Goal: Task Accomplishment & Management: Manage account settings

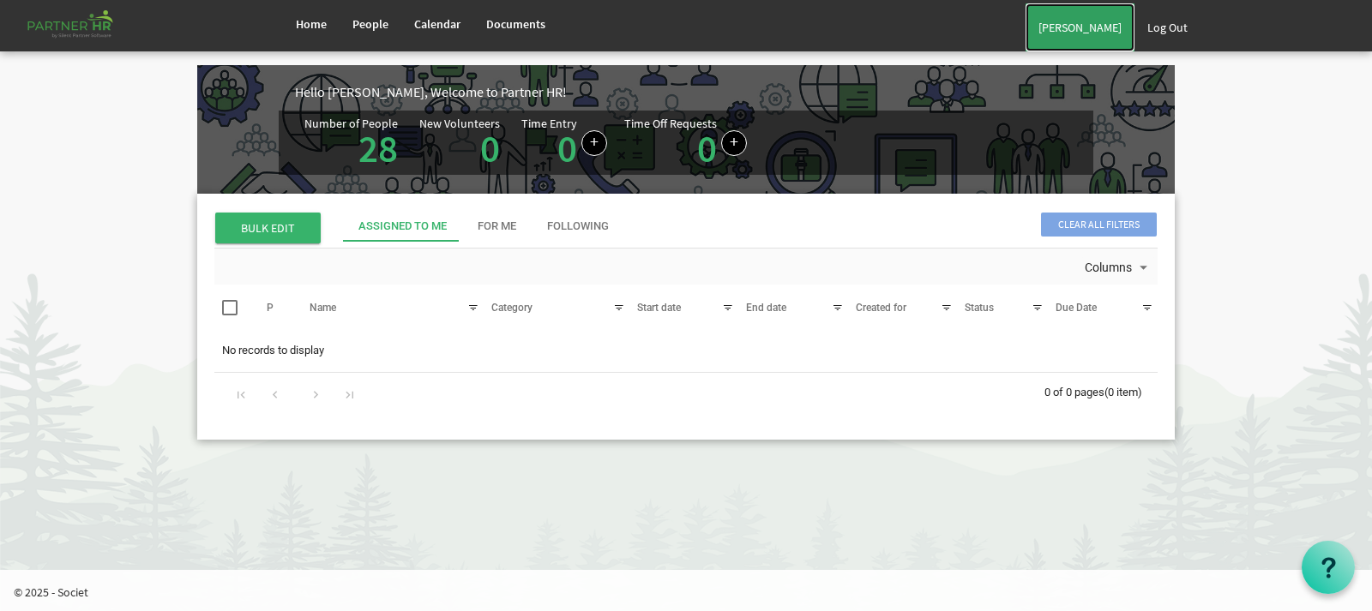
drag, startPoint x: 1101, startPoint y: 32, endPoint x: 1074, endPoint y: 45, distance: 30.7
click at [1101, 32] on link "[PERSON_NAME]" at bounding box center [1080, 27] width 109 height 48
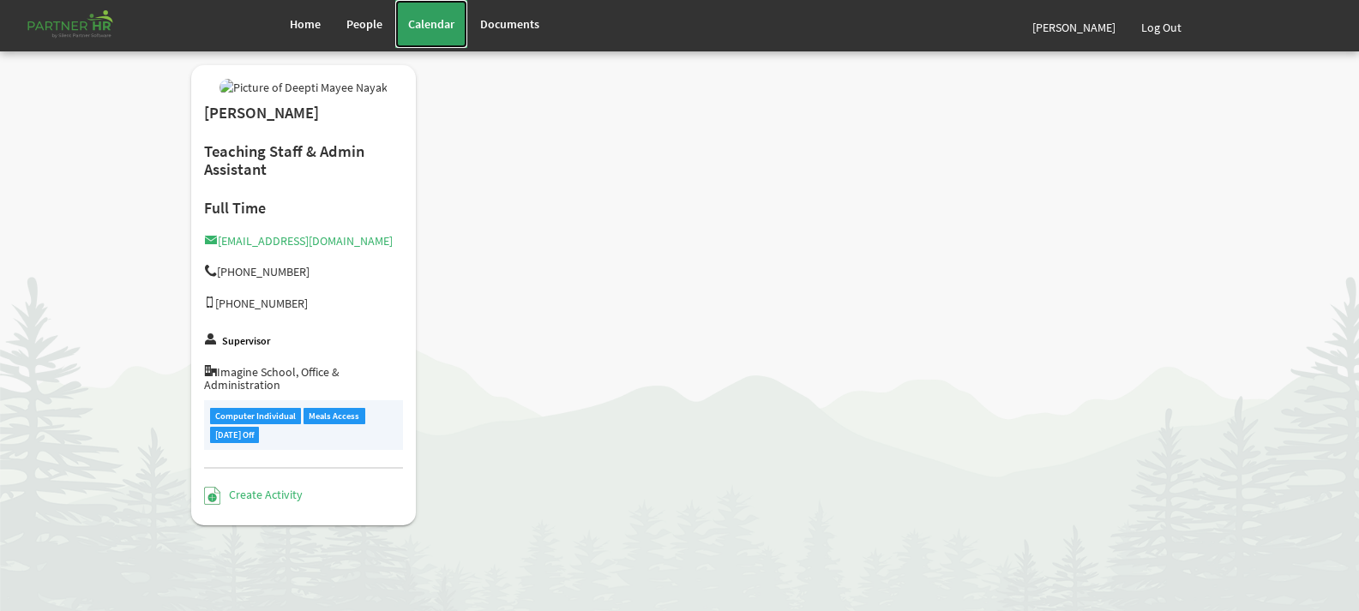
click at [438, 21] on span "Calendar" at bounding box center [431, 23] width 46 height 15
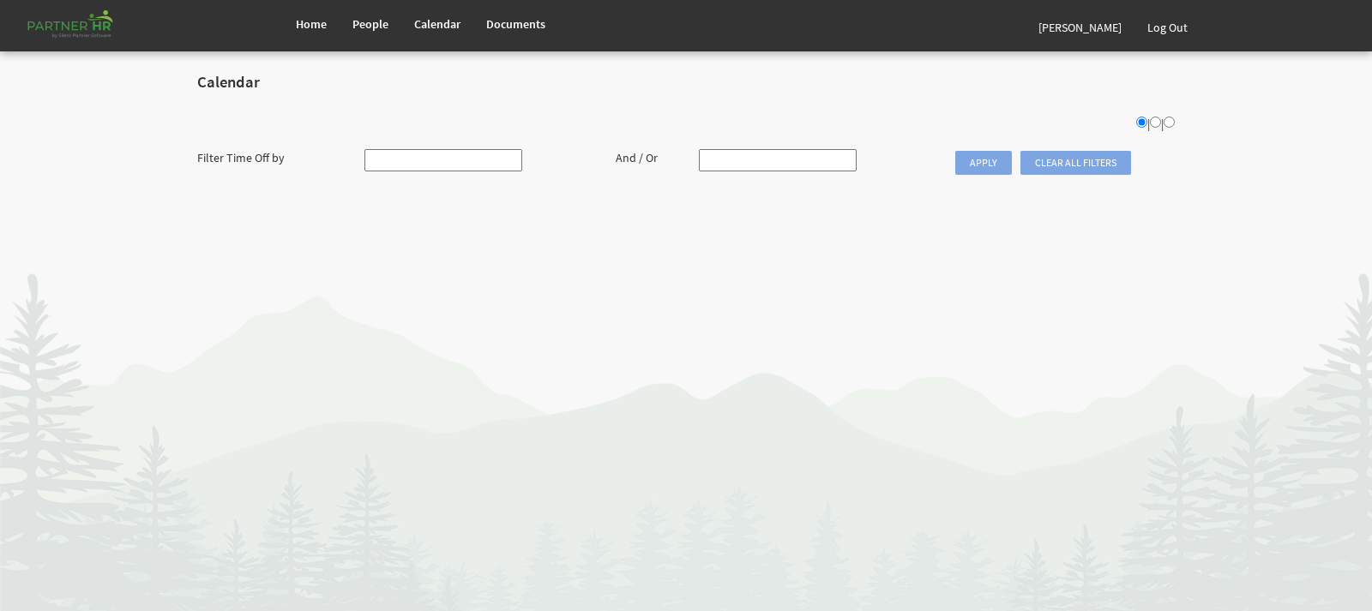
radio input "true"
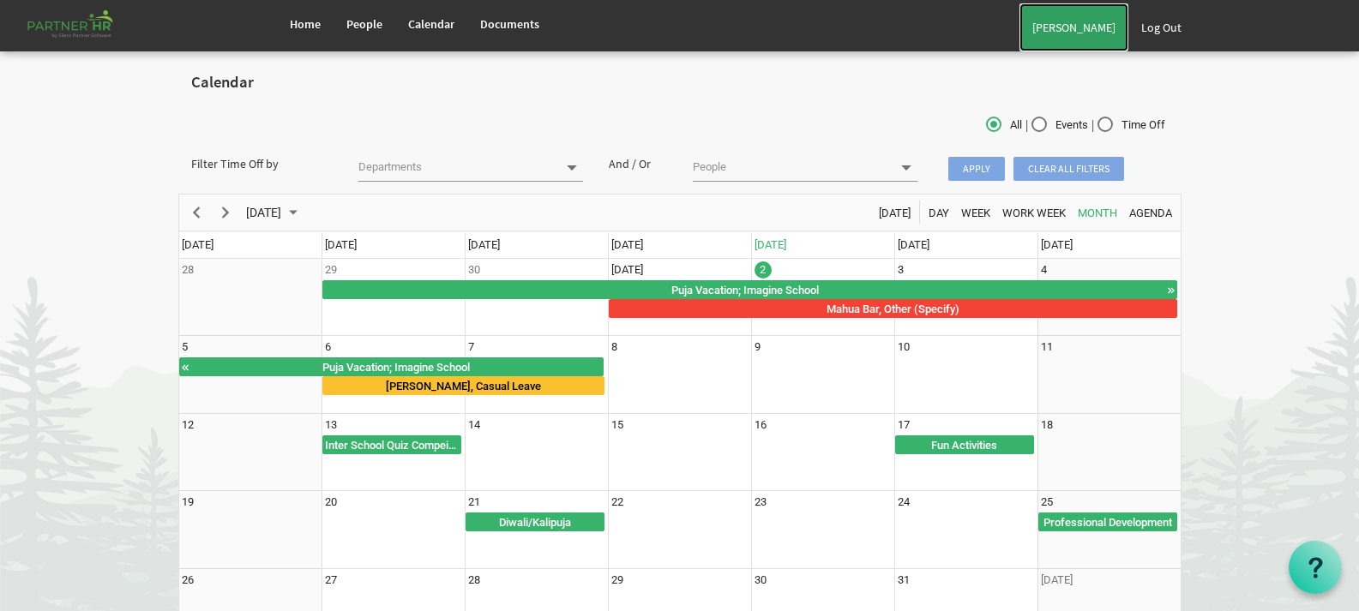
click at [1033, 29] on link "[PERSON_NAME]" at bounding box center [1074, 27] width 109 height 48
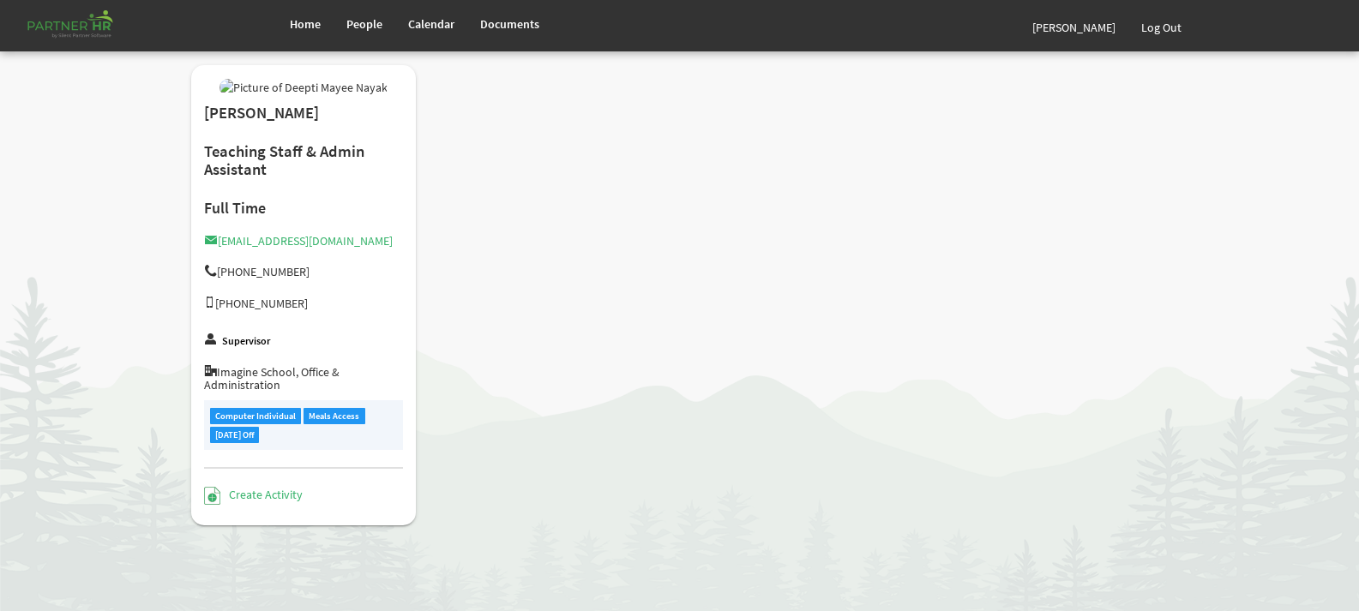
type input "Full Time"
type input "Manager"
type input "Smitha Mol T Y"
type input "[DATE]"
type input "[DEMOGRAPHIC_DATA]"
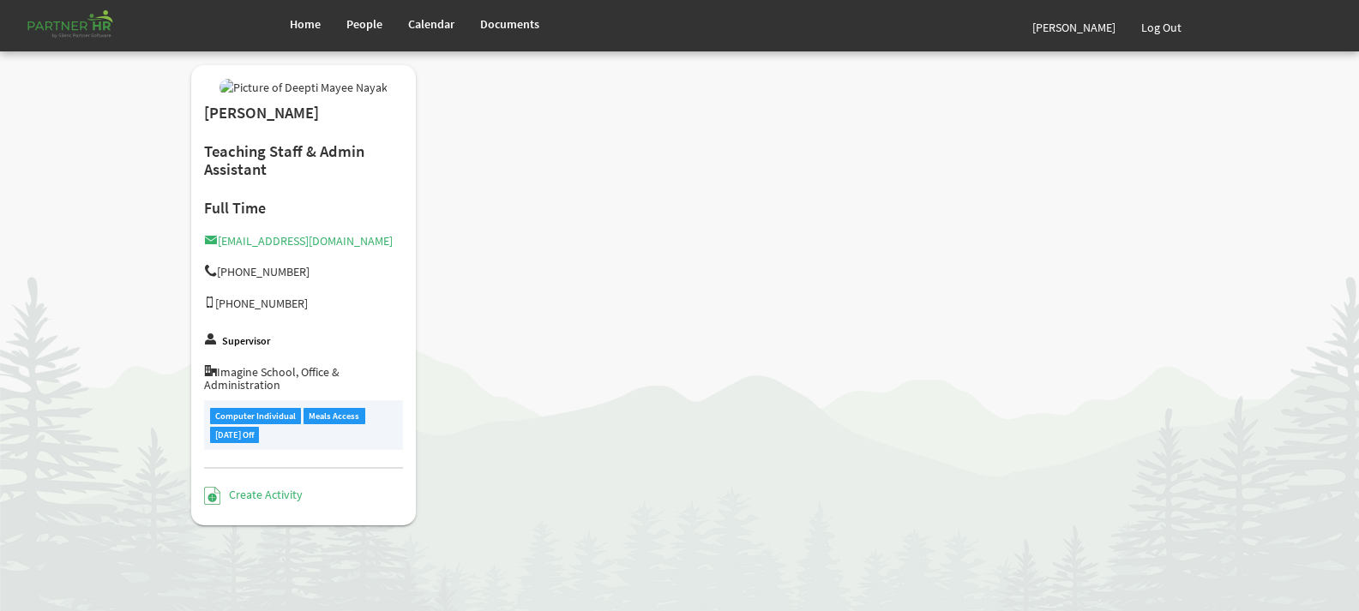
type input "[DATE]"
checkbox input "true"
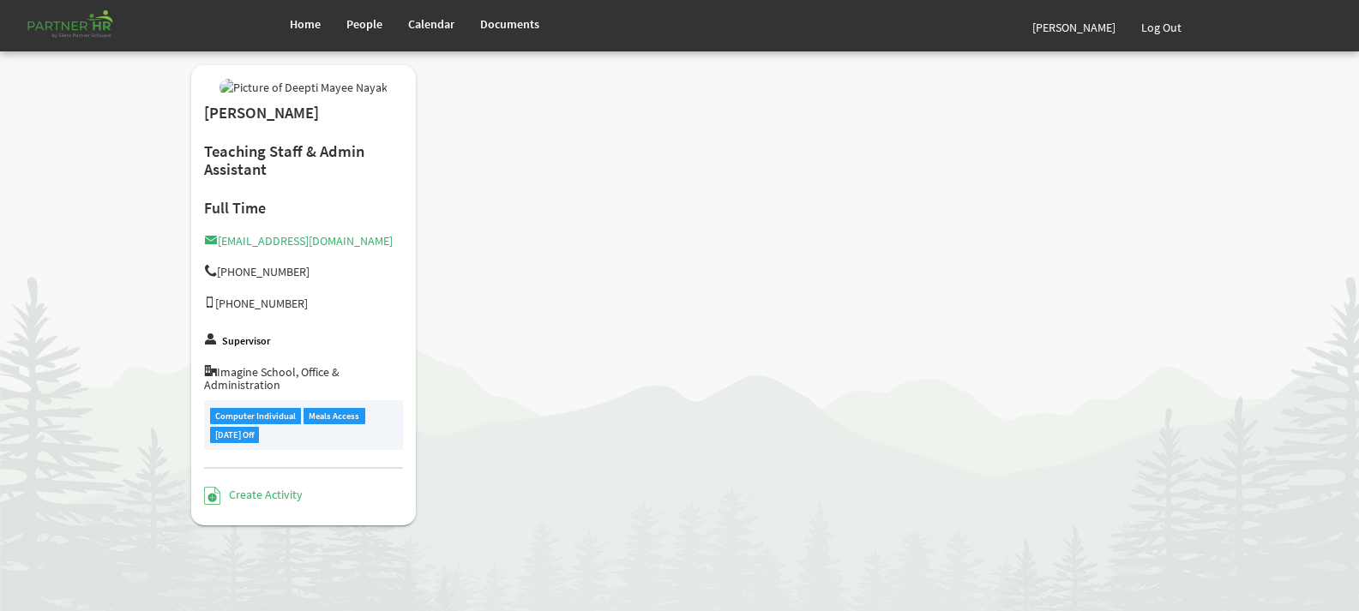
type input "3.00"
checkbox input "true"
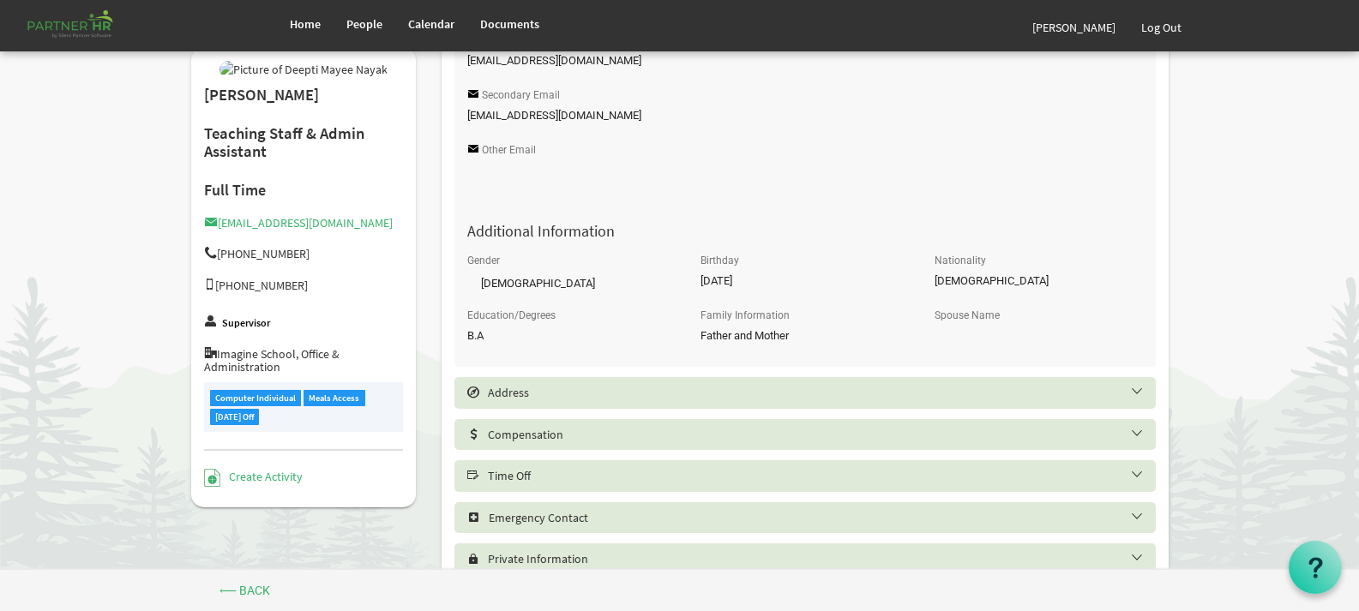
scroll to position [772, 0]
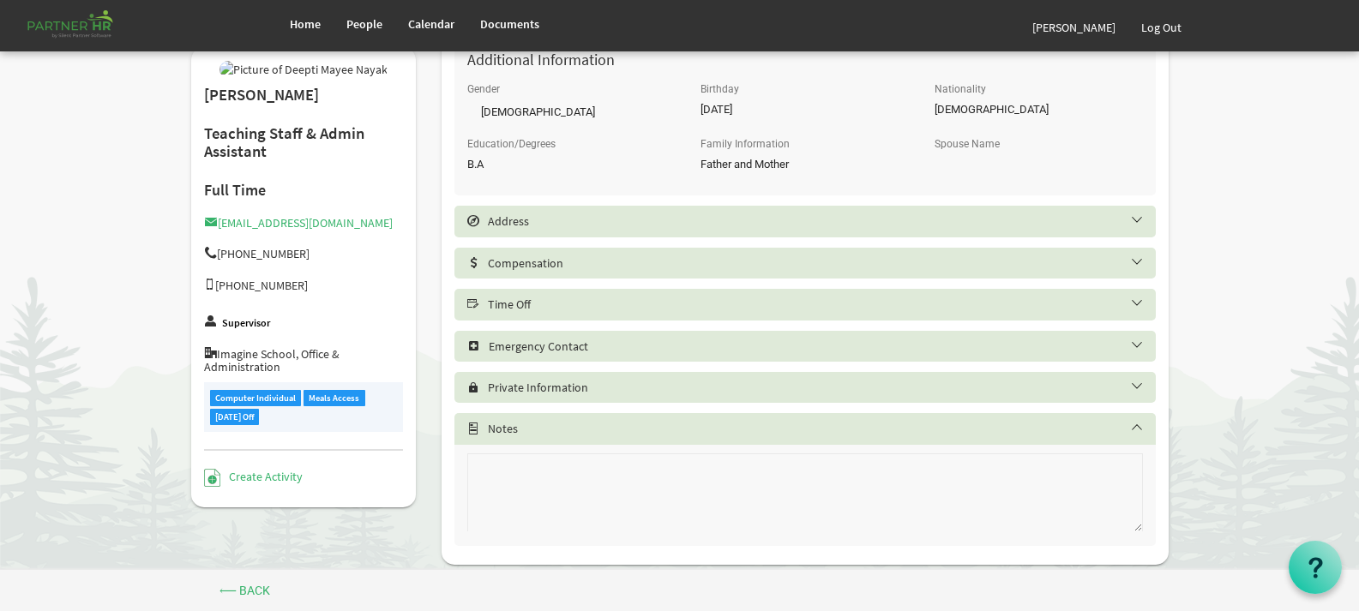
click at [1143, 305] on h5 "Time Off" at bounding box center [817, 305] width 701 height 14
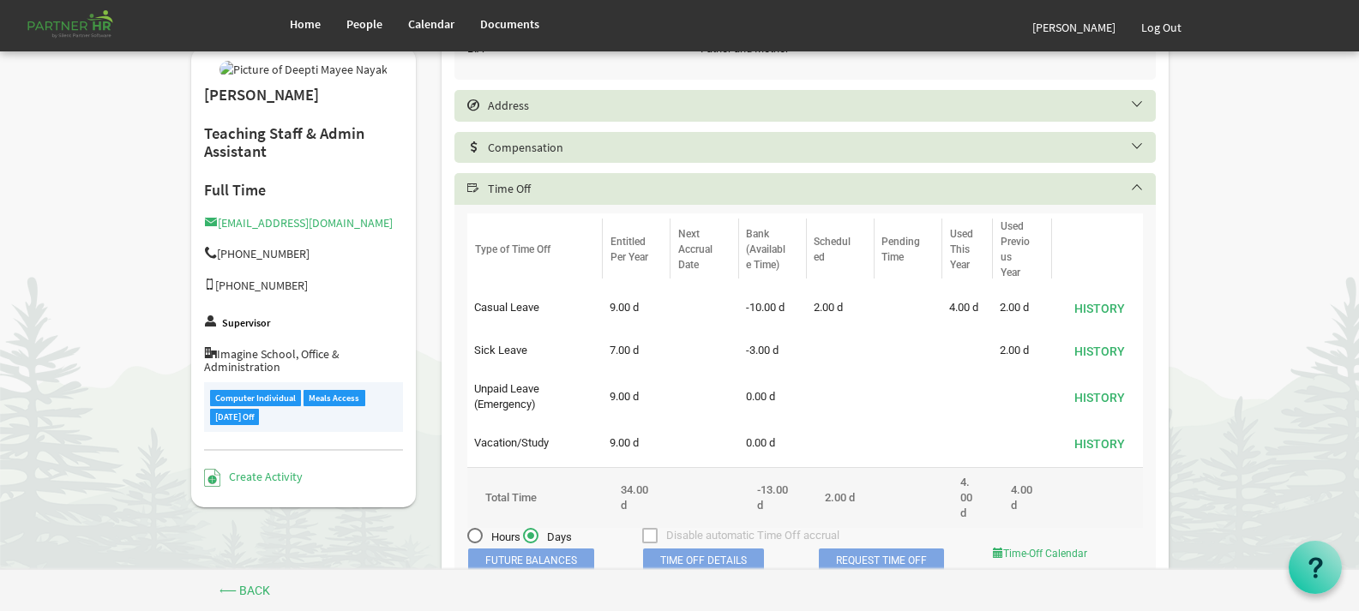
scroll to position [857, 0]
